Goal: Transaction & Acquisition: Book appointment/travel/reservation

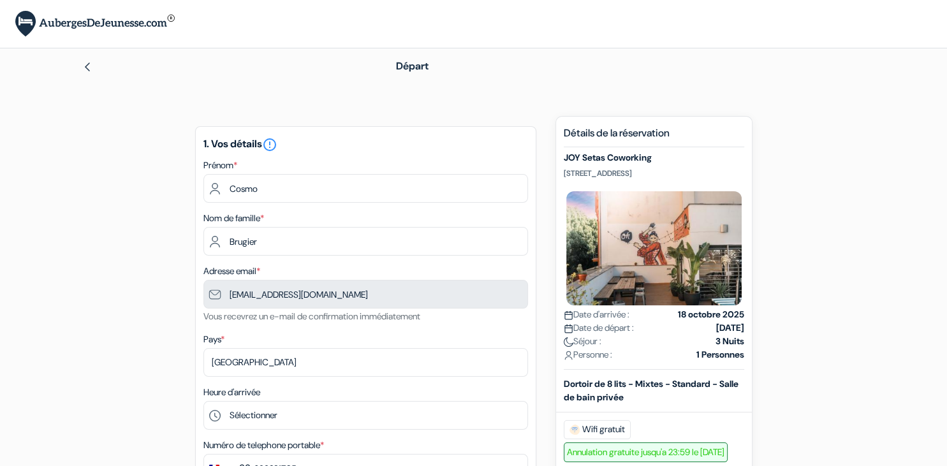
type input "6 88 29 17 05"
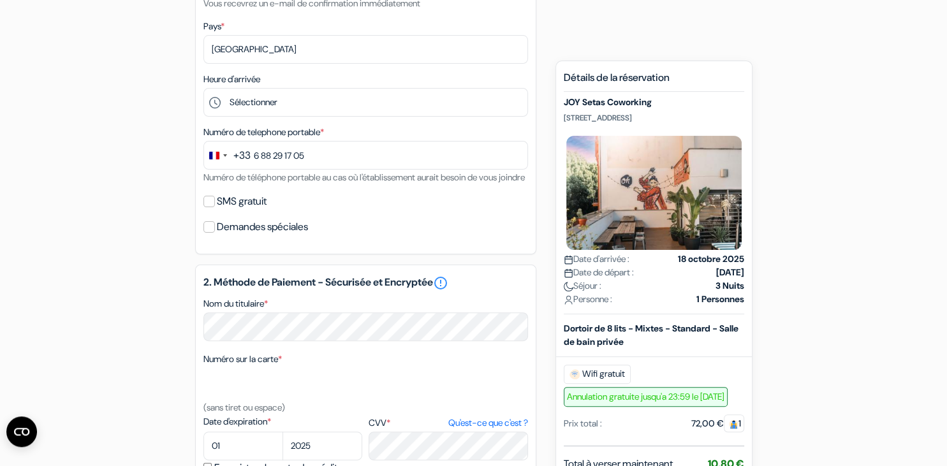
scroll to position [337, 0]
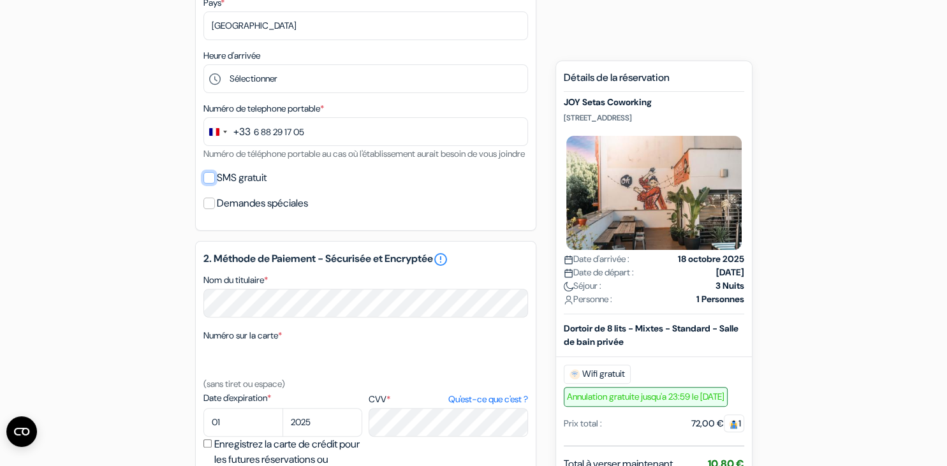
drag, startPoint x: 208, startPoint y: 197, endPoint x: 226, endPoint y: 203, distance: 19.0
click at [209, 184] on input "SMS gratuit" at bounding box center [208, 177] width 11 height 11
checkbox input "true"
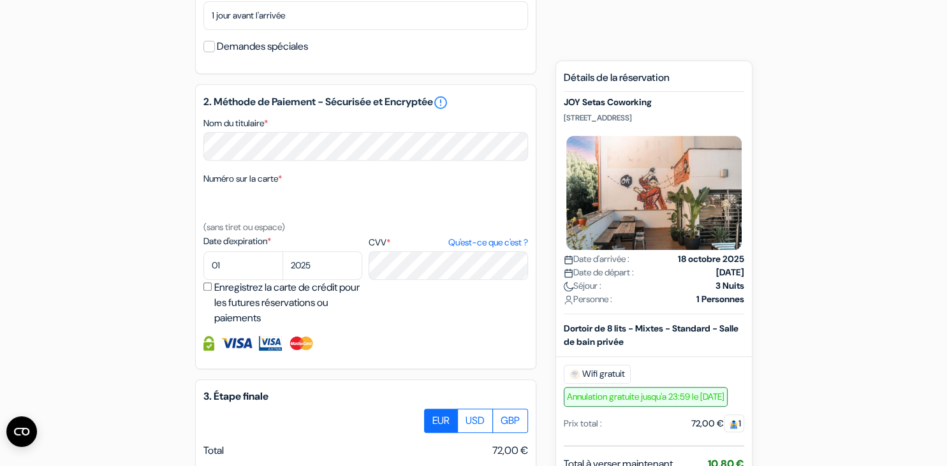
scroll to position [538, 0]
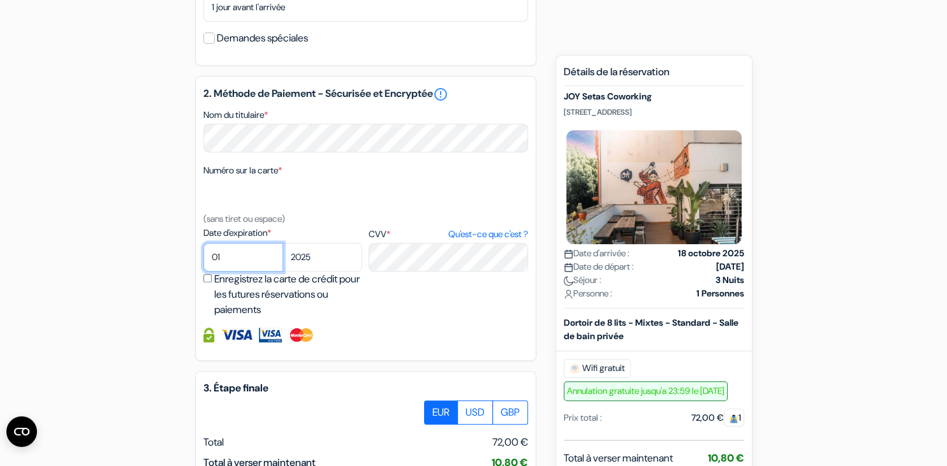
click at [203, 243] on select "01 02 03 04 05 06 07 08 09 10 11 12" at bounding box center [243, 257] width 80 height 29
select select "09"
click option "09" at bounding box center [0, 0] width 0 height 0
click at [283, 243] on select "2025 2026 2027 2028 2029 2030 2031 2032 2033 2034 2035 2036 2037 2038 2039 2040…" at bounding box center [323, 257] width 80 height 29
select select "2028"
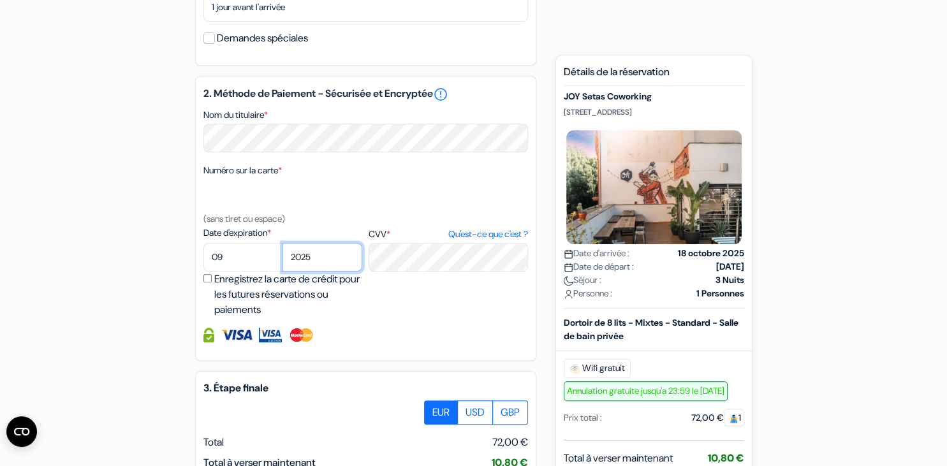
click option "2028" at bounding box center [0, 0] width 0 height 0
click at [422, 361] on div "2. Méthode de Paiement - Sécurisée et Encryptée error_outline Nom du titulaire …" at bounding box center [365, 218] width 341 height 285
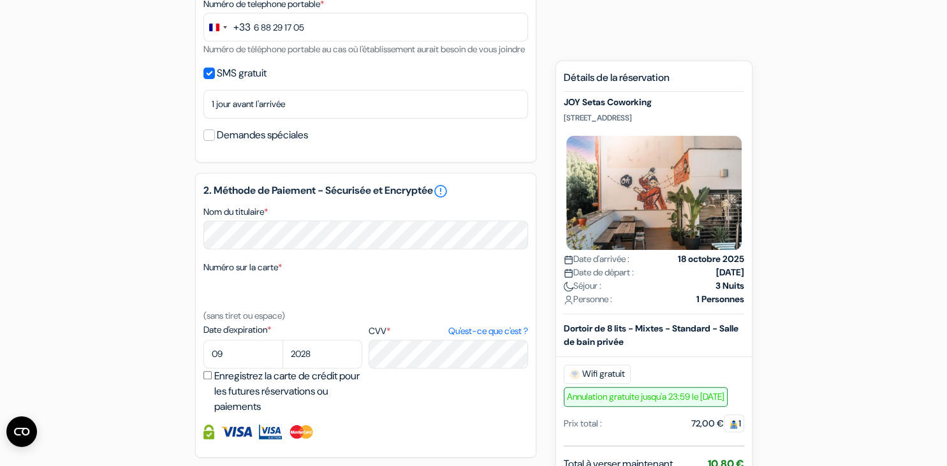
scroll to position [710, 0]
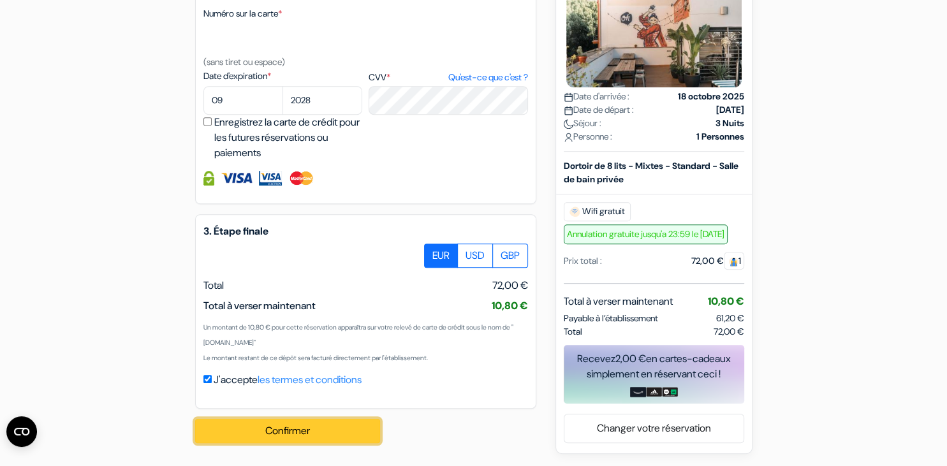
click at [332, 432] on button "Confirmer Loading..." at bounding box center [287, 431] width 185 height 24
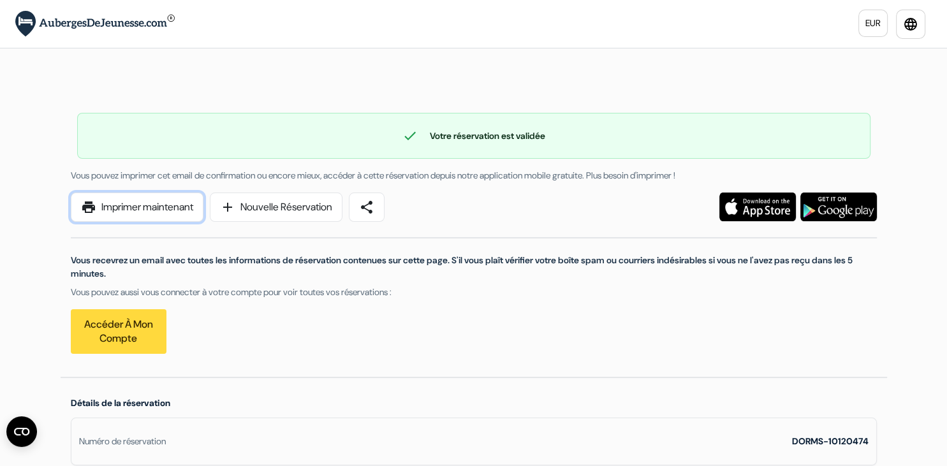
click at [156, 214] on link "print Imprimer maintenant" at bounding box center [137, 207] width 133 height 29
click at [55, 23] on img at bounding box center [94, 24] width 159 height 26
